Goal: Understand process/instructions

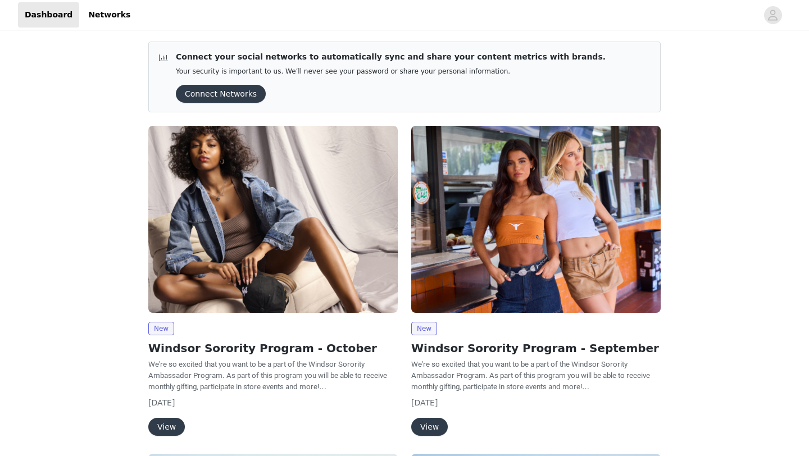
click at [260, 159] on img at bounding box center [272, 219] width 249 height 187
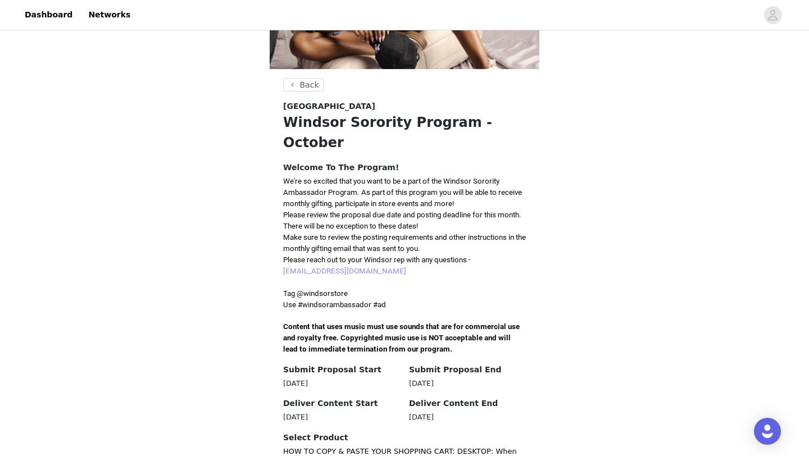
scroll to position [151, 0]
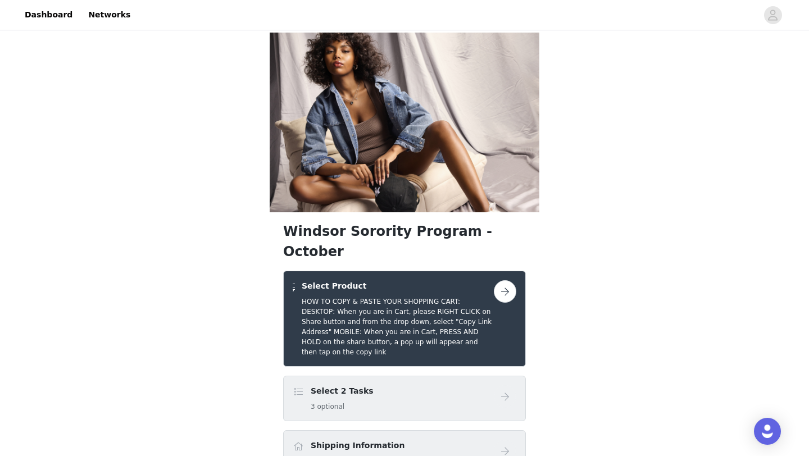
click at [410, 297] on h5 "HOW TO COPY & PASTE YOUR SHOPPING CART: DESKTOP: When you are in Cart, please R…" at bounding box center [398, 327] width 192 height 61
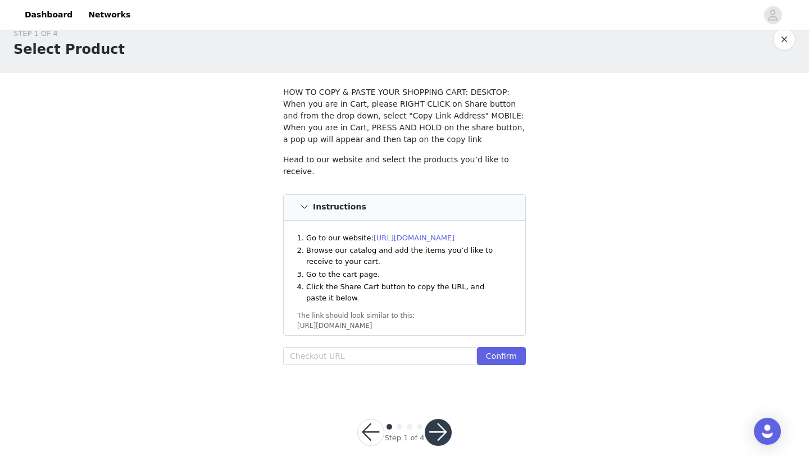
scroll to position [15, 0]
